Goal: Information Seeking & Learning: Find specific fact

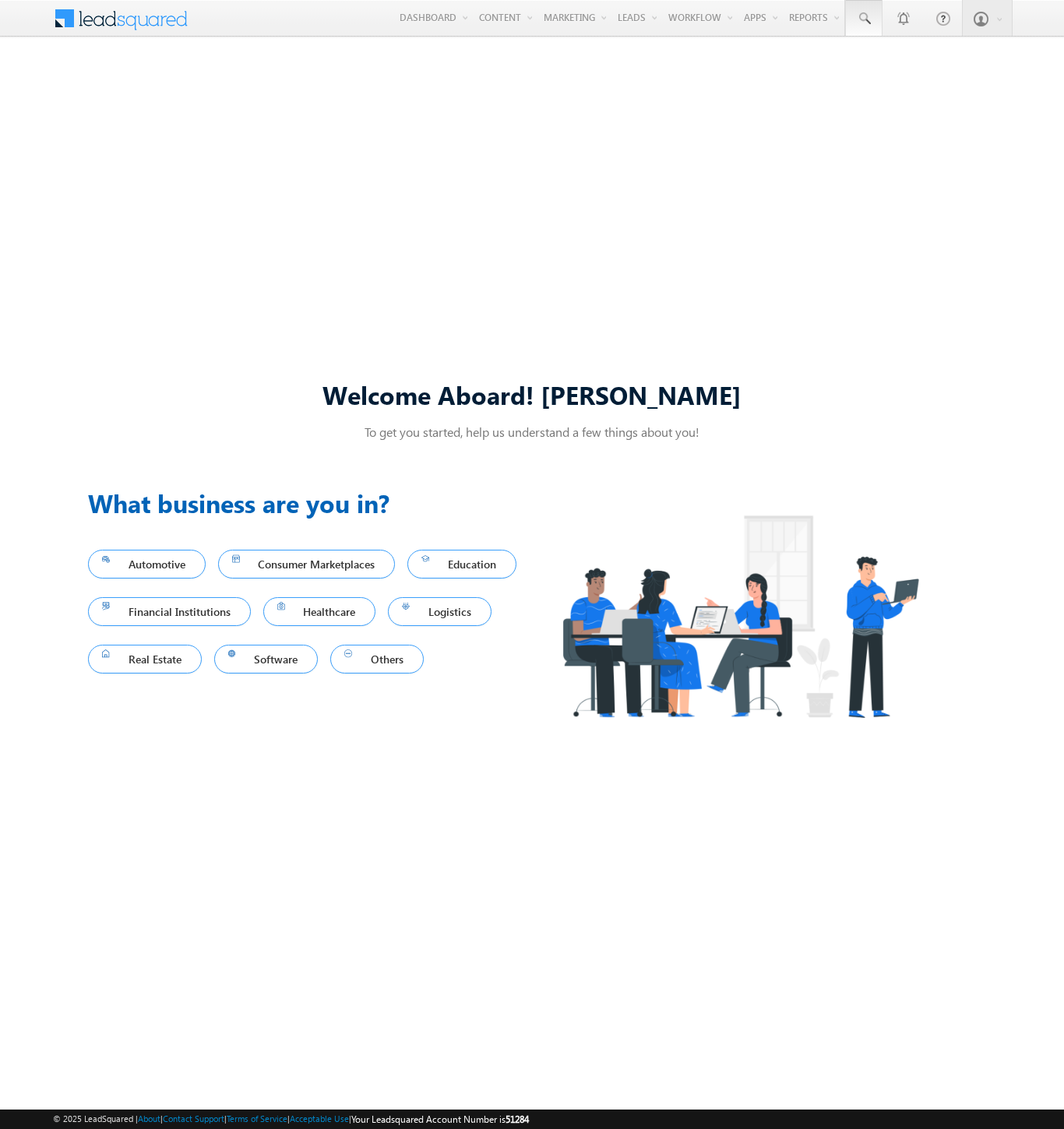
click at [863, 18] on span at bounding box center [864, 18] width 16 height 16
type input "8934173960"
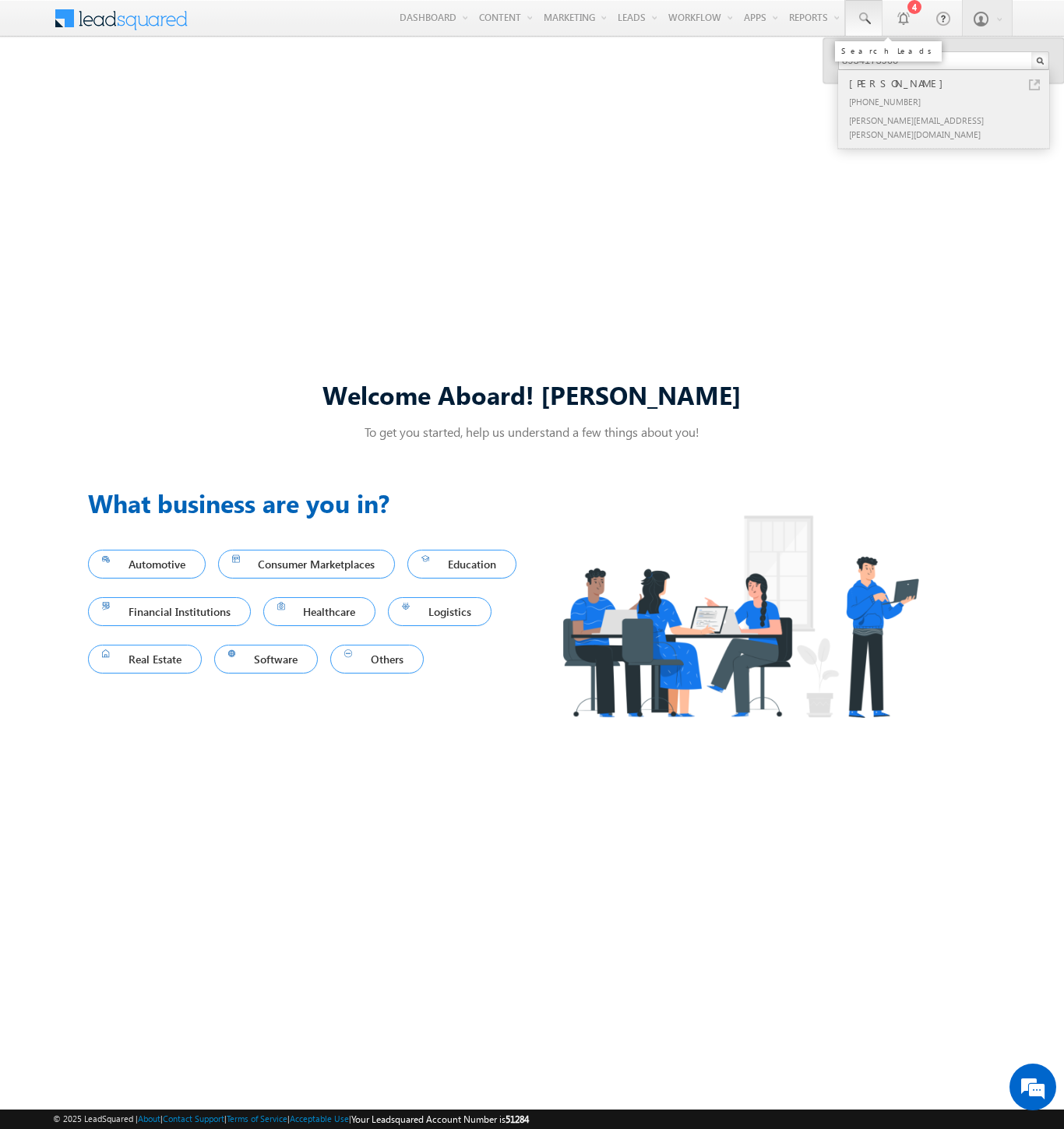
click at [950, 84] on div "[PERSON_NAME]" at bounding box center [950, 84] width 209 height 18
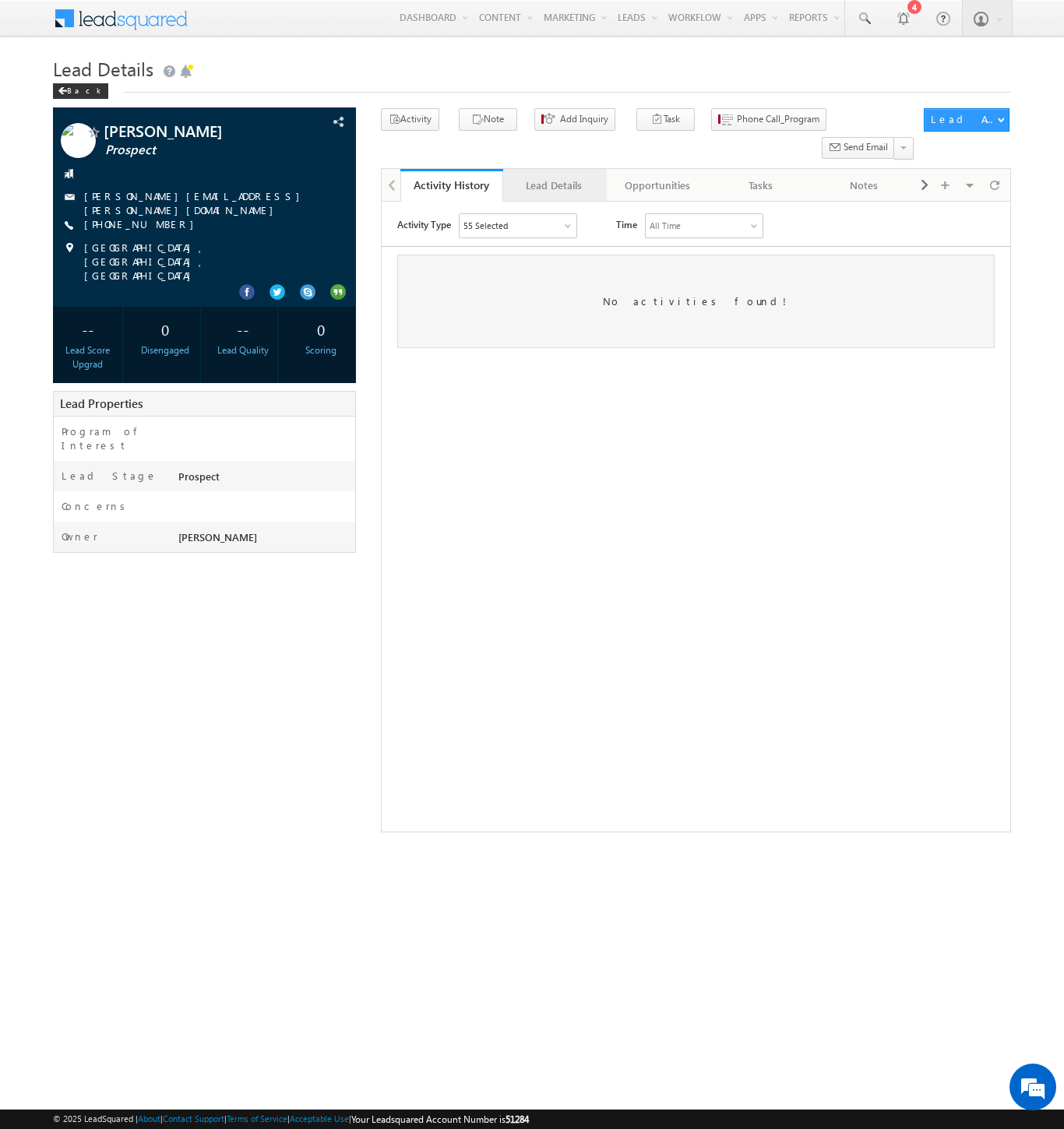
click at [554, 176] on div "Lead Details" at bounding box center [553, 185] width 76 height 18
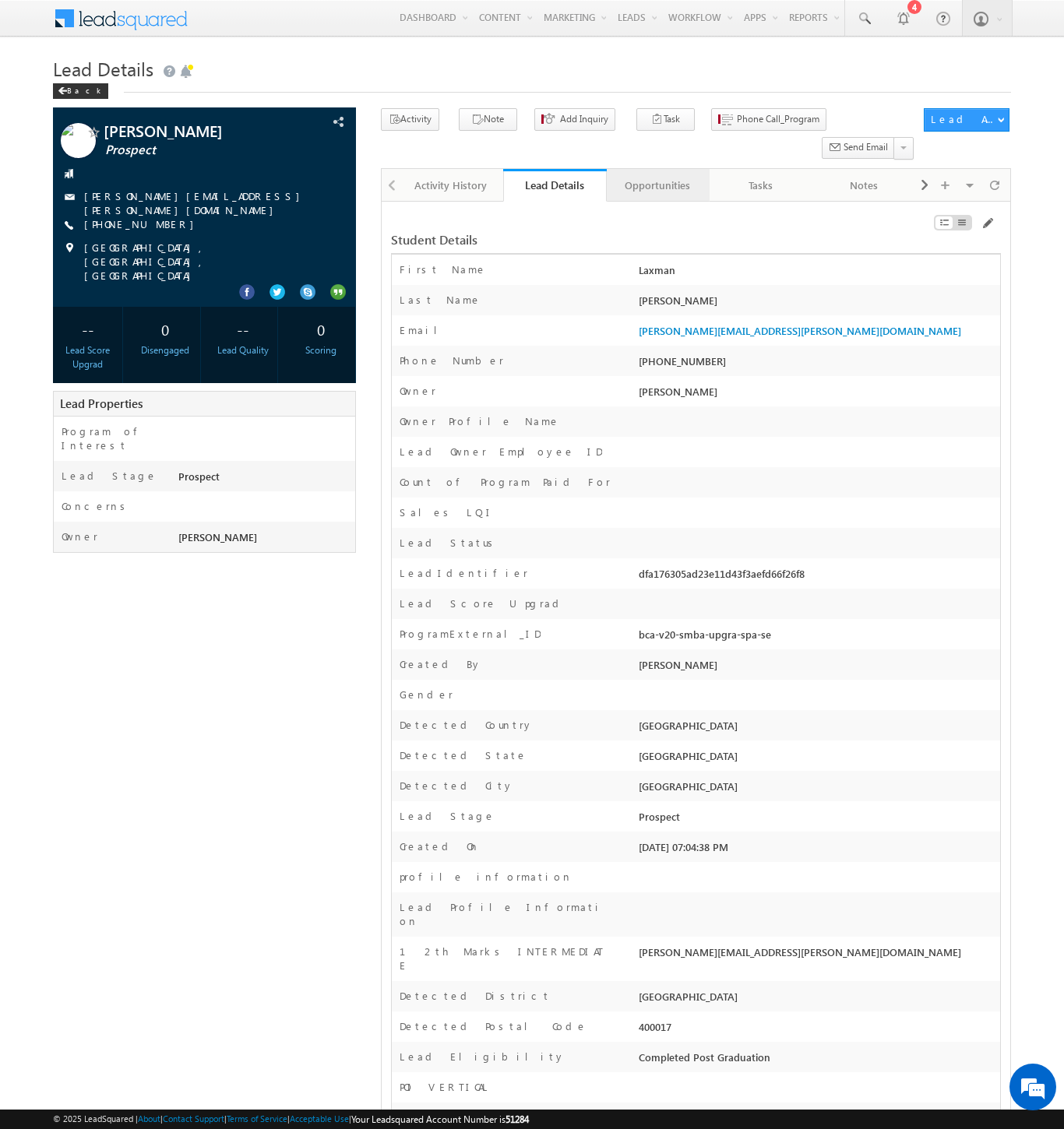
click at [656, 176] on div "Opportunities" at bounding box center [656, 185] width 76 height 18
